Goal: Information Seeking & Learning: Find specific fact

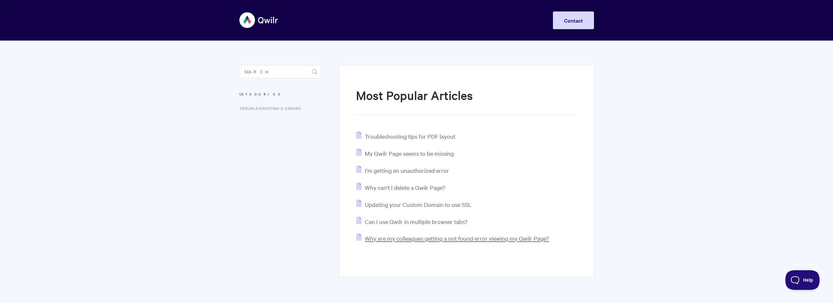
click at [455, 237] on span "Why are my colleagues getting a not found error viewing my Qwilr Page?" at bounding box center [457, 239] width 184 height 8
click at [416, 203] on span "Updating your Custom Domain to use SSL" at bounding box center [418, 205] width 107 height 8
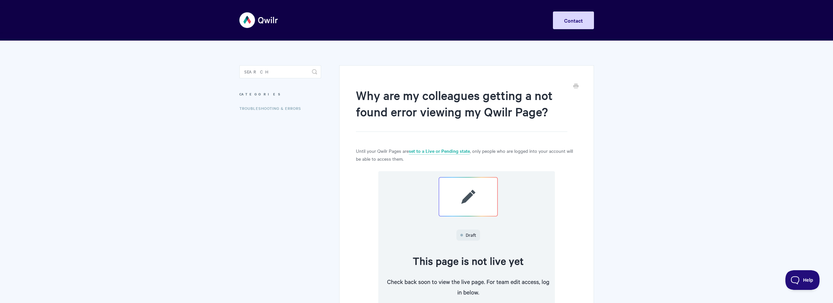
scroll to position [159, 0]
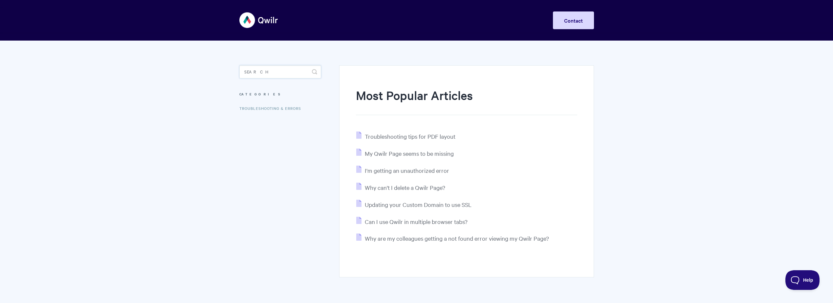
click at [278, 69] on input "Search" at bounding box center [280, 71] width 82 height 13
type input "firewall"
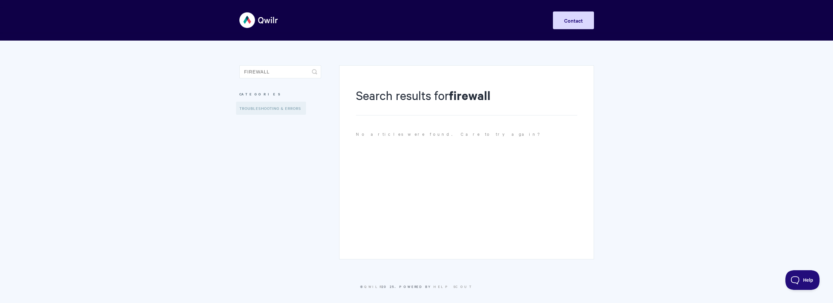
click at [278, 107] on link "Troubleshooting & Errors" at bounding box center [271, 108] width 70 height 13
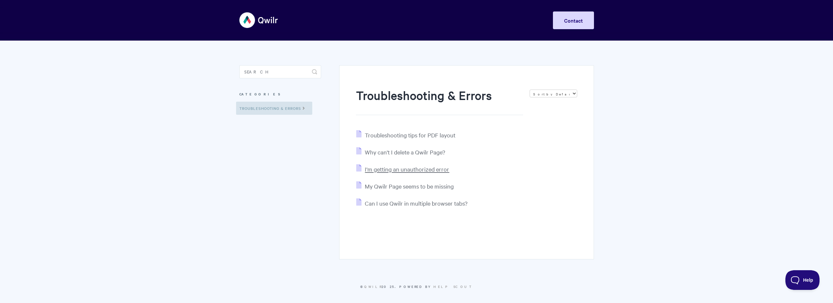
click at [411, 169] on span "I'm getting an unauthorized error" at bounding box center [407, 169] width 84 height 8
click at [272, 72] on input "Search" at bounding box center [280, 71] width 82 height 13
type input "fire"
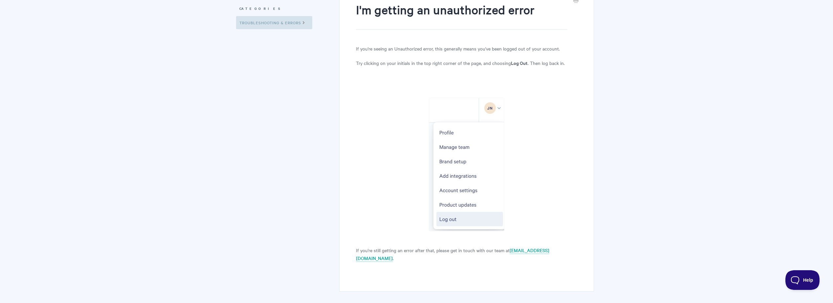
scroll to position [113, 0]
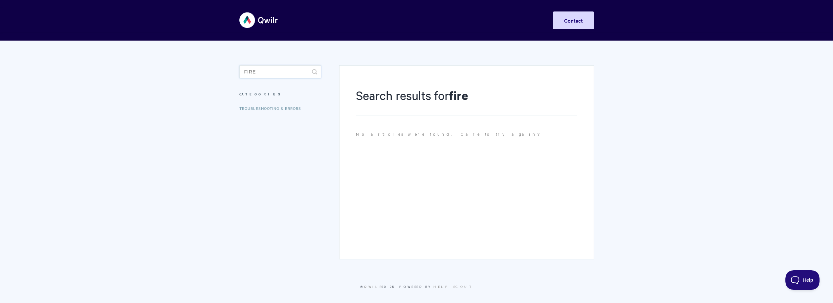
click at [272, 72] on input "fire" at bounding box center [280, 71] width 82 height 13
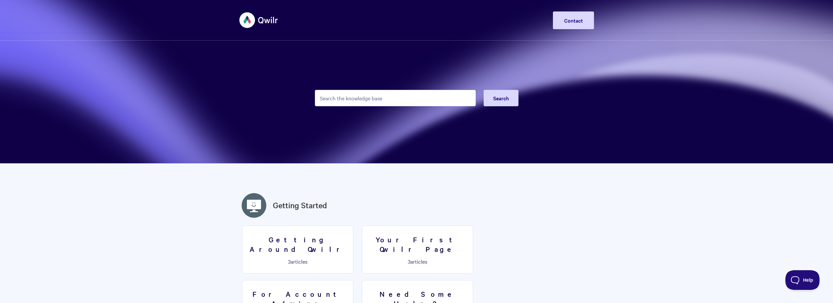
click at [250, 22] on img at bounding box center [258, 20] width 39 height 25
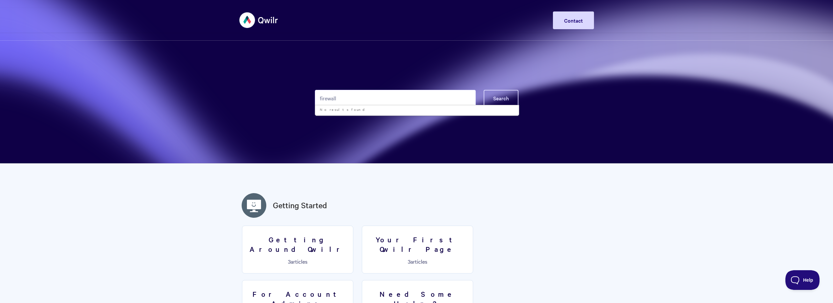
type input "firewall"
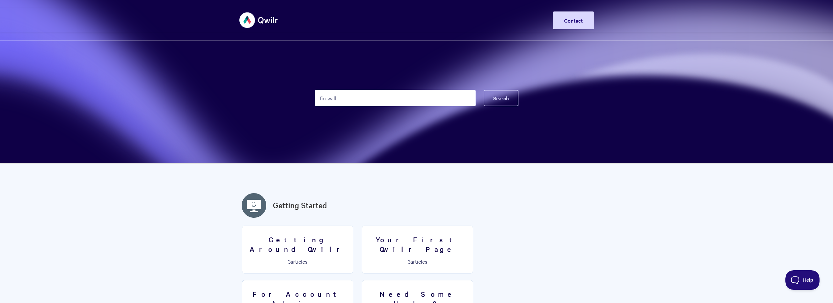
click at [492, 99] on button "Search" at bounding box center [501, 98] width 35 height 16
